Goal: Information Seeking & Learning: Learn about a topic

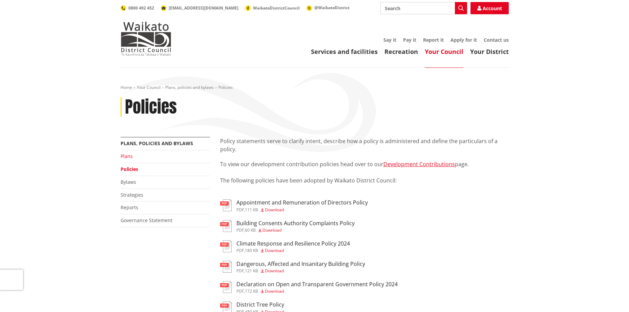
click at [126, 156] on link "Plans" at bounding box center [127, 156] width 12 height 6
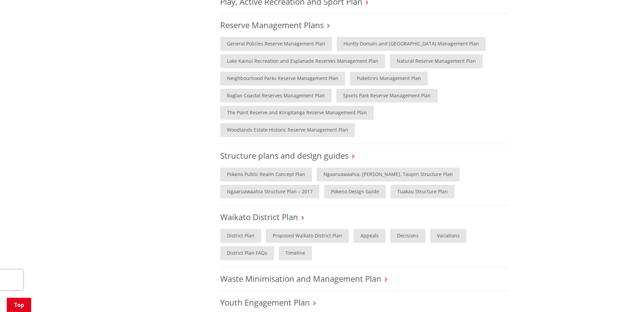
scroll to position [576, 0]
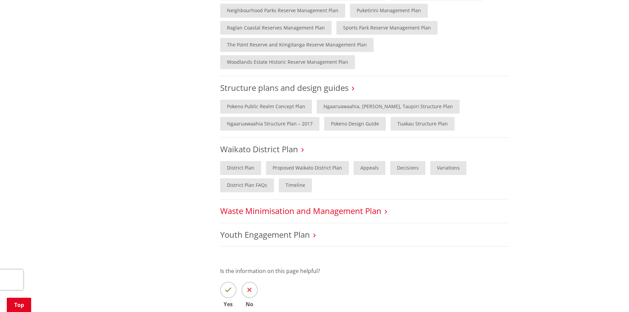
click at [333, 205] on link "Waste Minimisation and Management Plan" at bounding box center [300, 210] width 161 height 11
